Goal: Connect with others: Connect with others

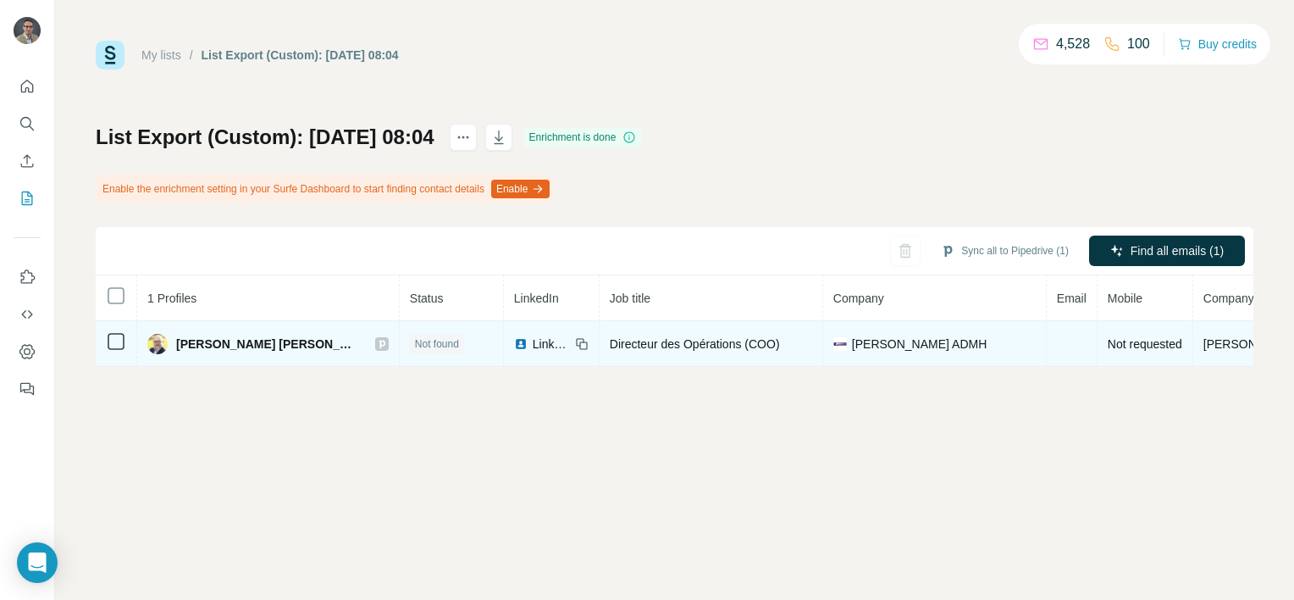
click at [533, 345] on span "LinkedIn" at bounding box center [551, 343] width 37 height 17
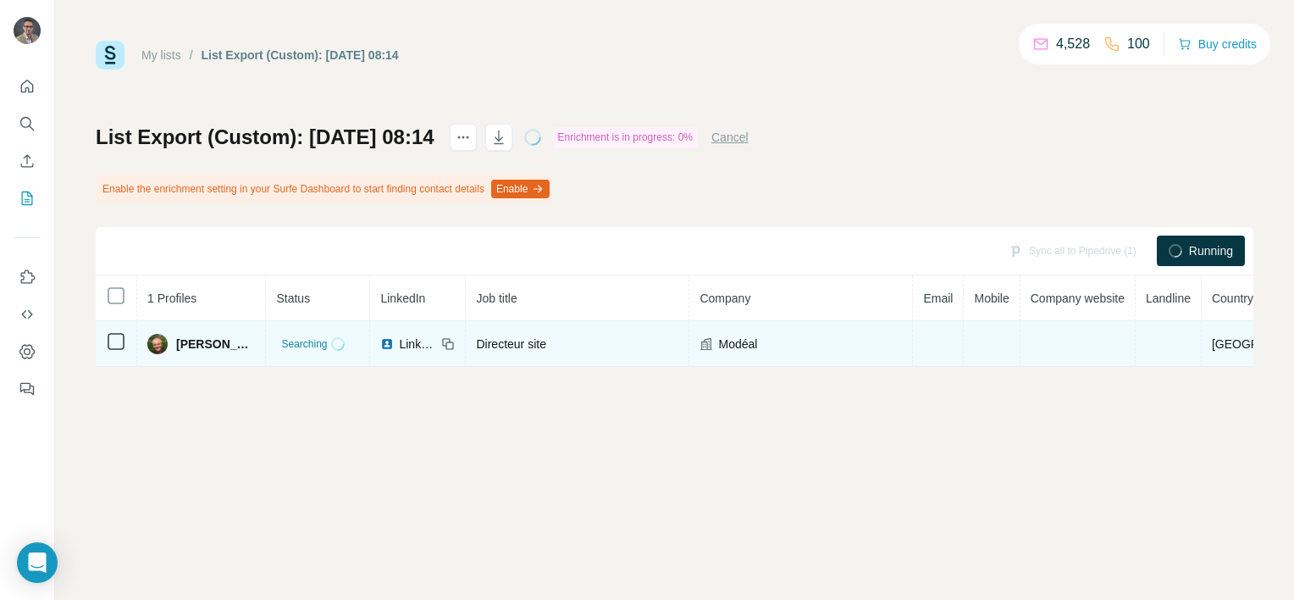
click at [403, 340] on span "LinkedIn" at bounding box center [417, 343] width 37 height 17
